Goal: Task Accomplishment & Management: Manage account settings

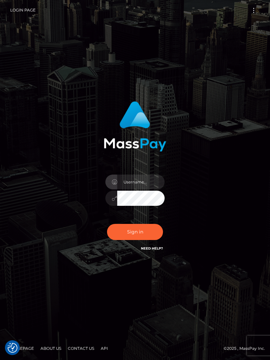
click at [139, 187] on input "text" at bounding box center [140, 182] width 47 height 15
type input "[EMAIL_ADDRESS][DOMAIN_NAME]"
click at [136, 237] on button "Sign in" at bounding box center [135, 232] width 56 height 16
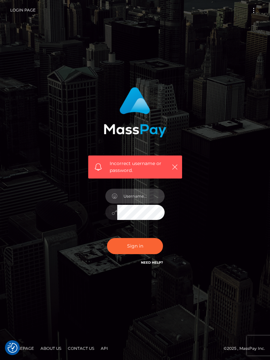
click at [142, 201] on input "text" at bounding box center [140, 196] width 47 height 15
click at [153, 204] on input "text" at bounding box center [140, 196] width 47 height 15
click at [58, 201] on div "Incorrect username or password." at bounding box center [134, 180] width 237 height 196
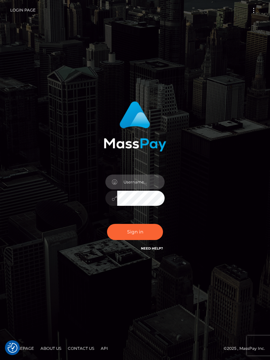
type input "[EMAIL_ADDRESS][DOMAIN_NAME]"
click at [140, 238] on button "Sign in" at bounding box center [135, 232] width 56 height 16
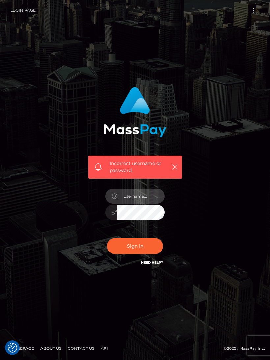
click at [143, 202] on input "text" at bounding box center [140, 196] width 47 height 15
type input "[EMAIL_ADDRESS][DOMAIN_NAME]"
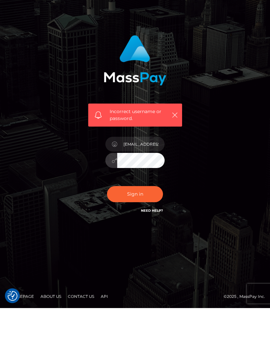
click at [136, 238] on button "Sign in" at bounding box center [135, 246] width 56 height 16
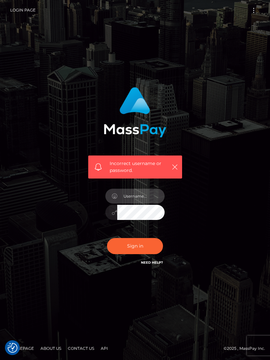
type input "[EMAIL_ADDRESS][DOMAIN_NAME]"
click at [144, 254] on button "Sign in" at bounding box center [135, 246] width 56 height 16
